Goal: Task Accomplishment & Management: Manage account settings

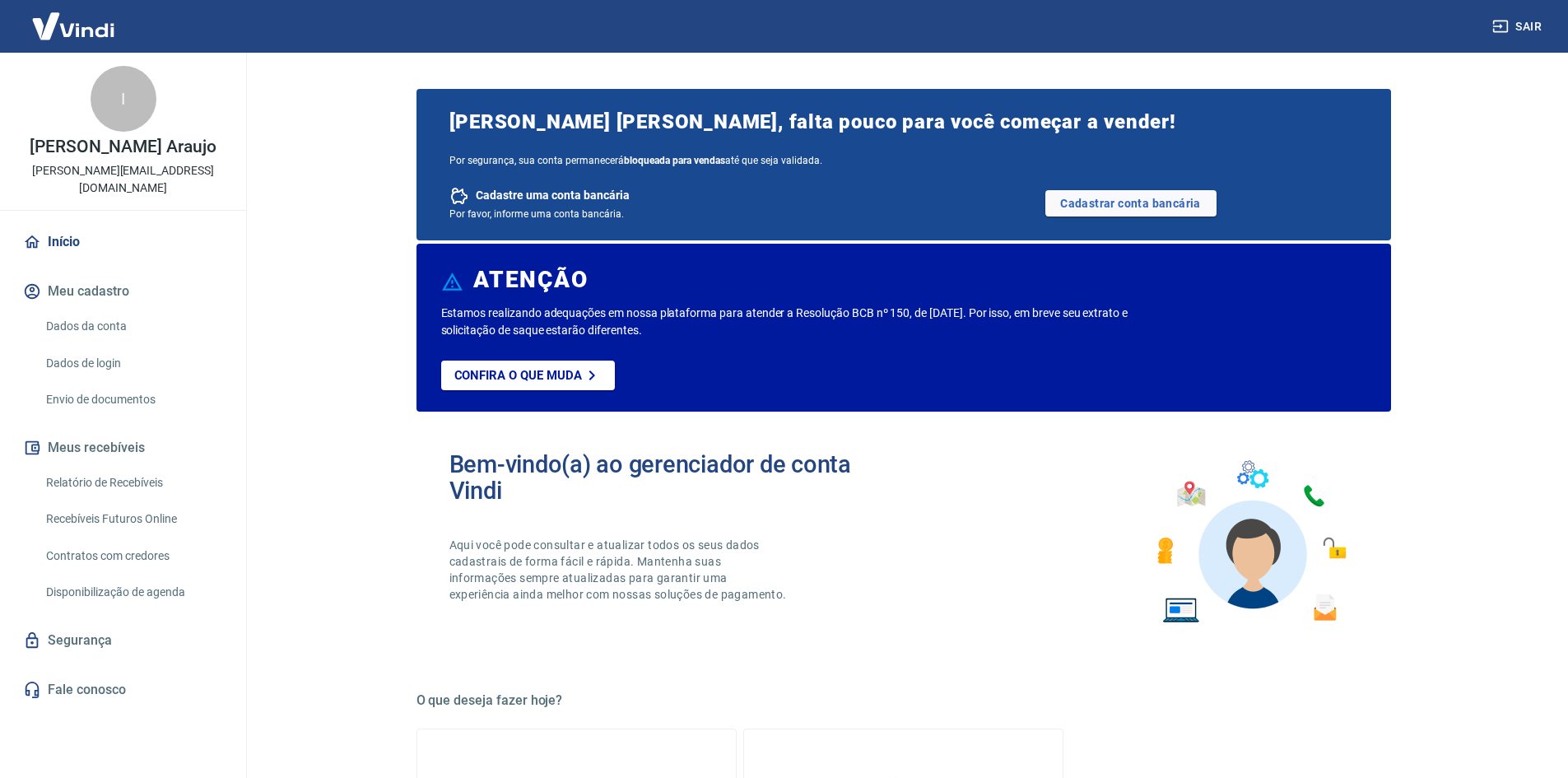
click at [108, 274] on button "Meu cadastro" at bounding box center [123, 292] width 207 height 36
click at [104, 314] on link "Dados da conta" at bounding box center [133, 326] width 187 height 33
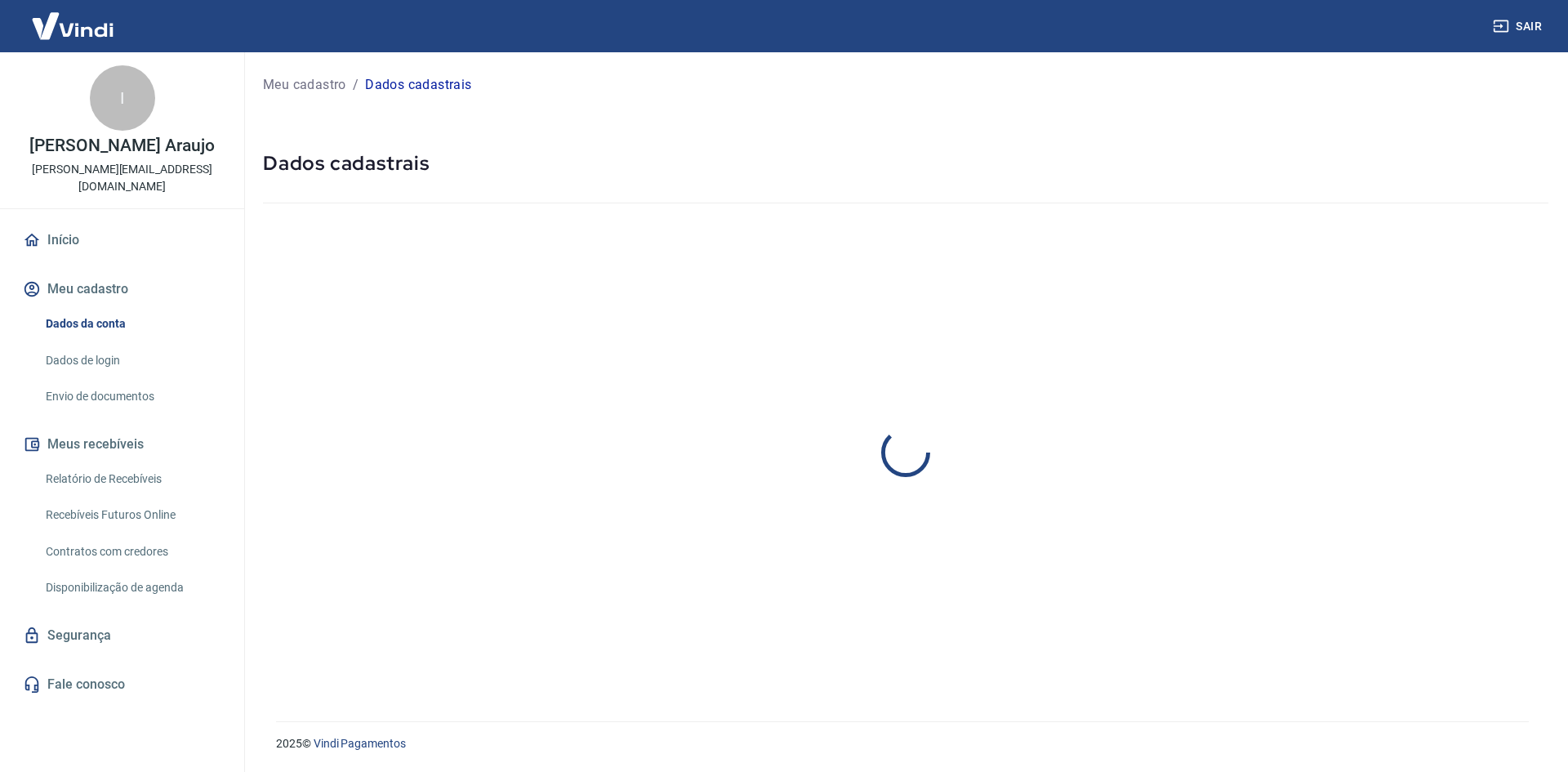
select select "SP"
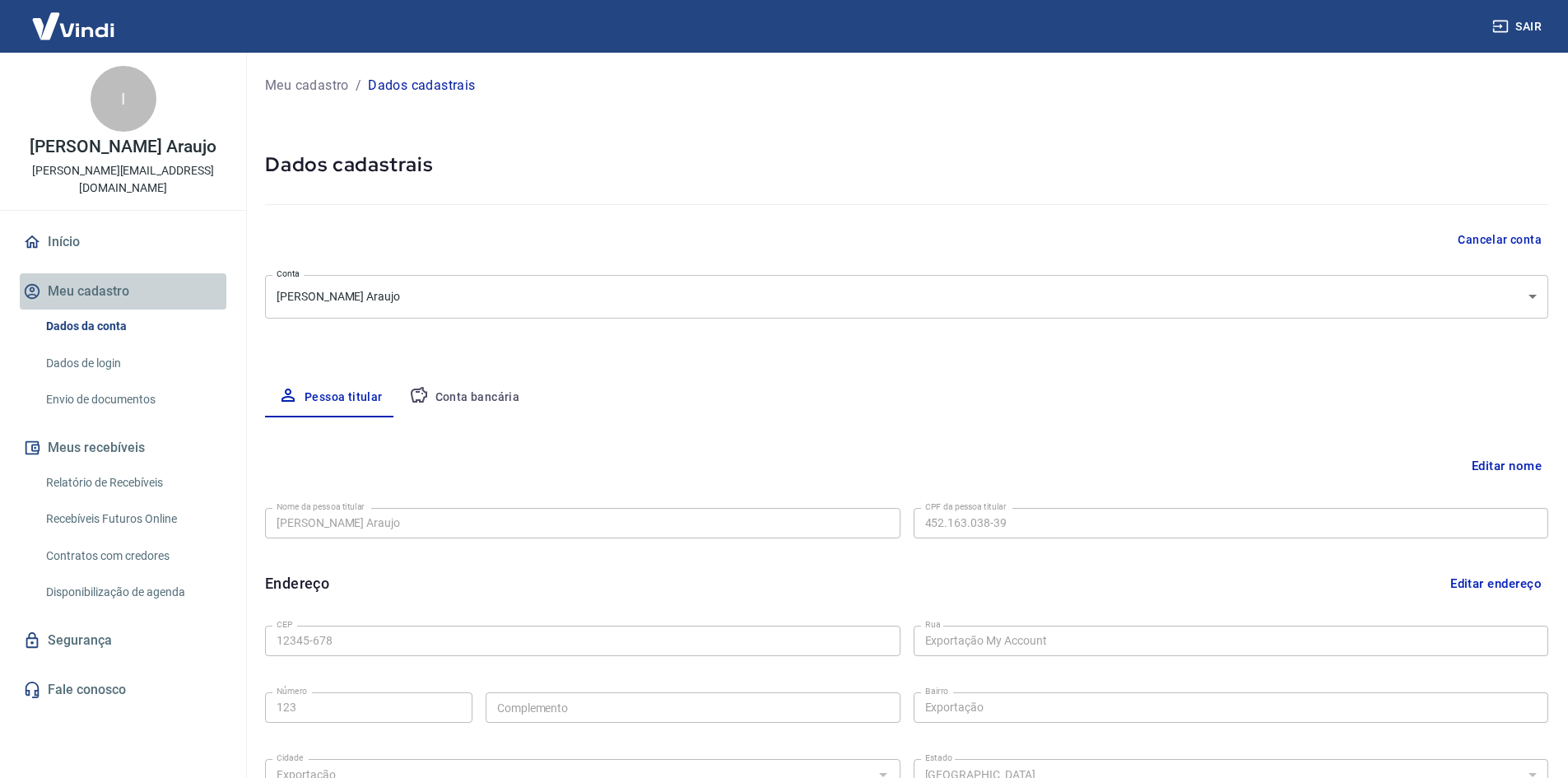
click at [101, 281] on button "Meu cadastro" at bounding box center [123, 292] width 207 height 36
